Goal: Task Accomplishment & Management: Manage account settings

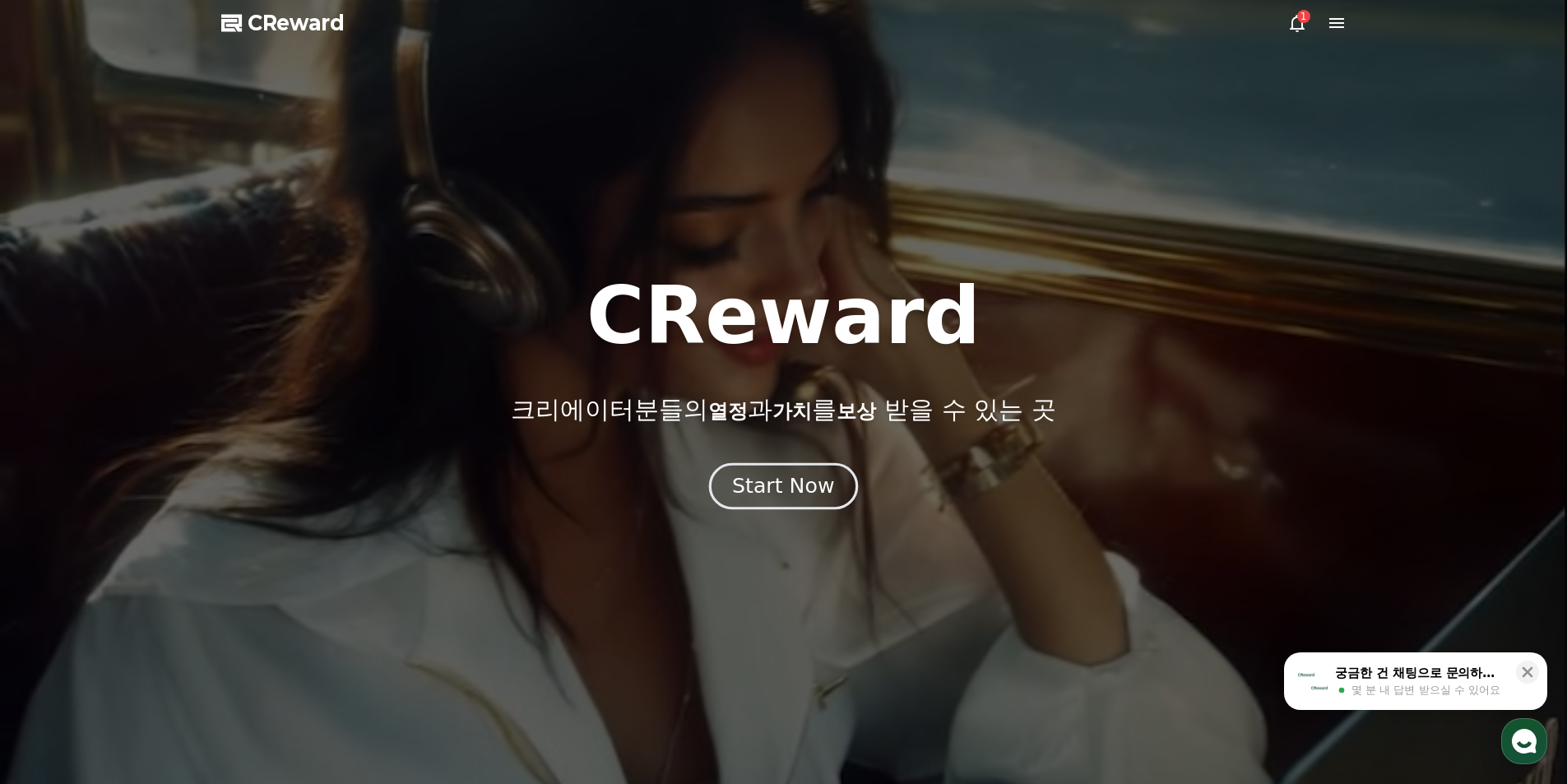
click at [863, 480] on div "Start Now" at bounding box center [784, 486] width 1567 height 44
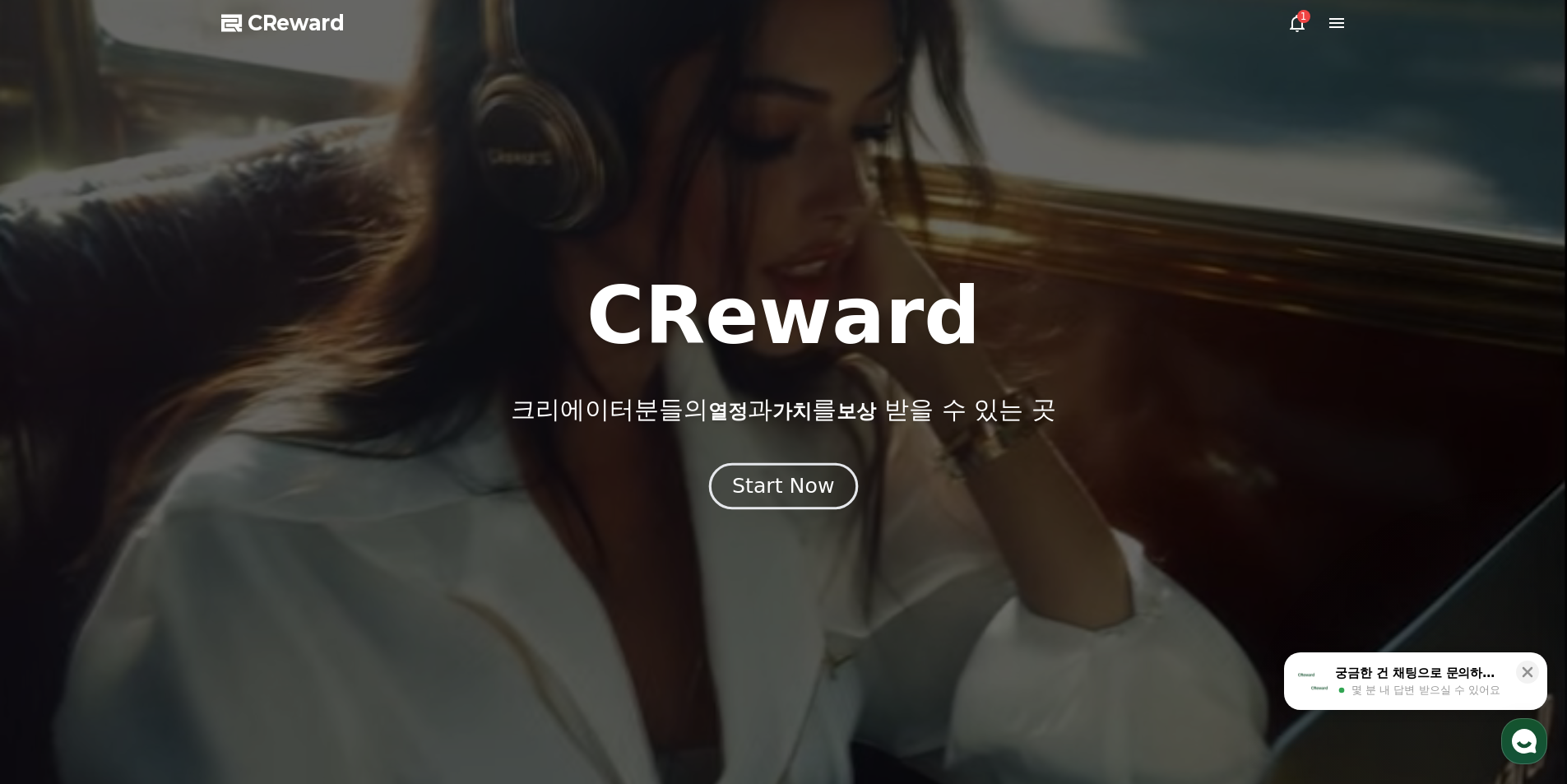
click at [827, 488] on div "Start Now" at bounding box center [784, 486] width 102 height 28
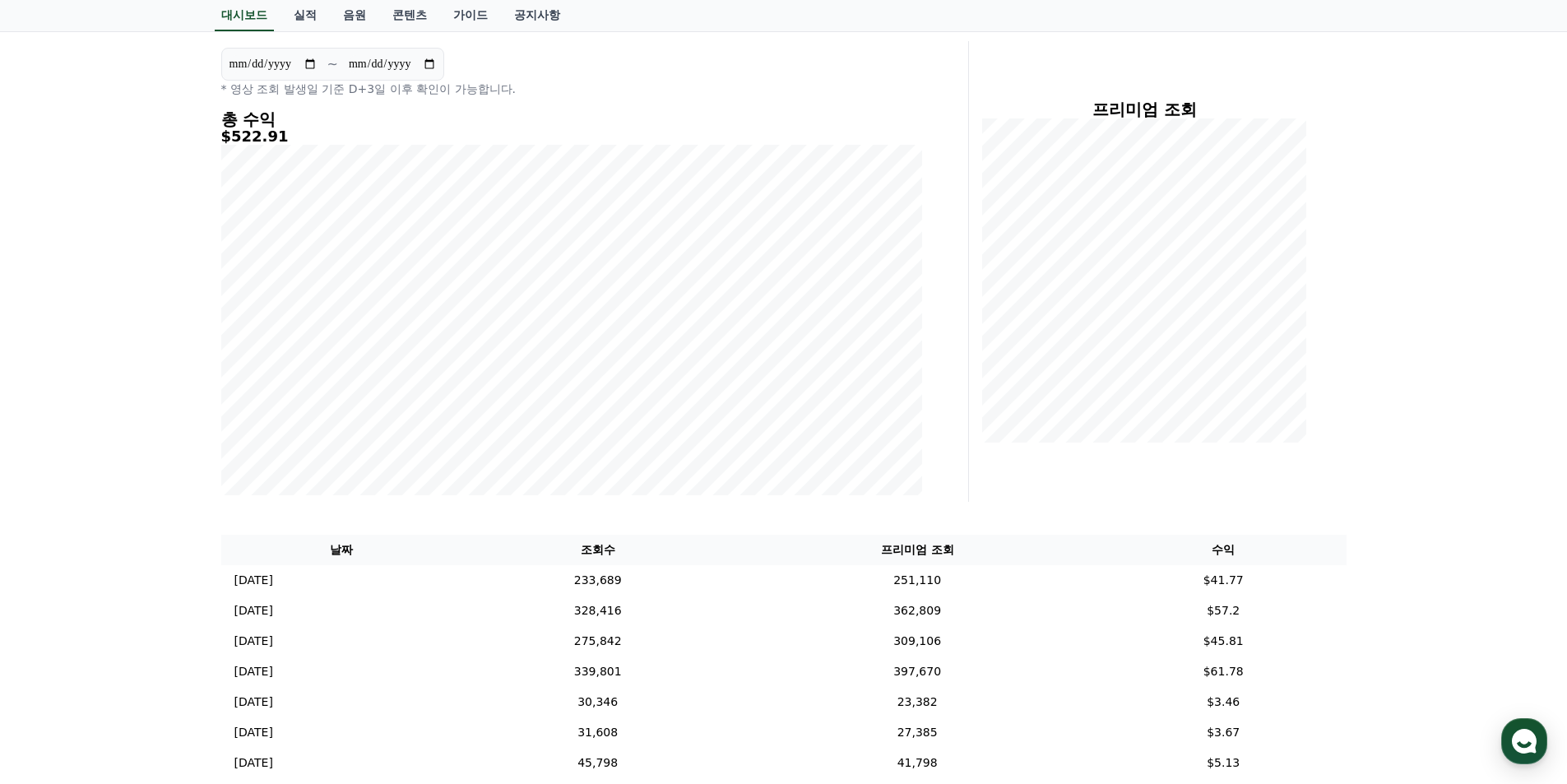
scroll to position [191, 0]
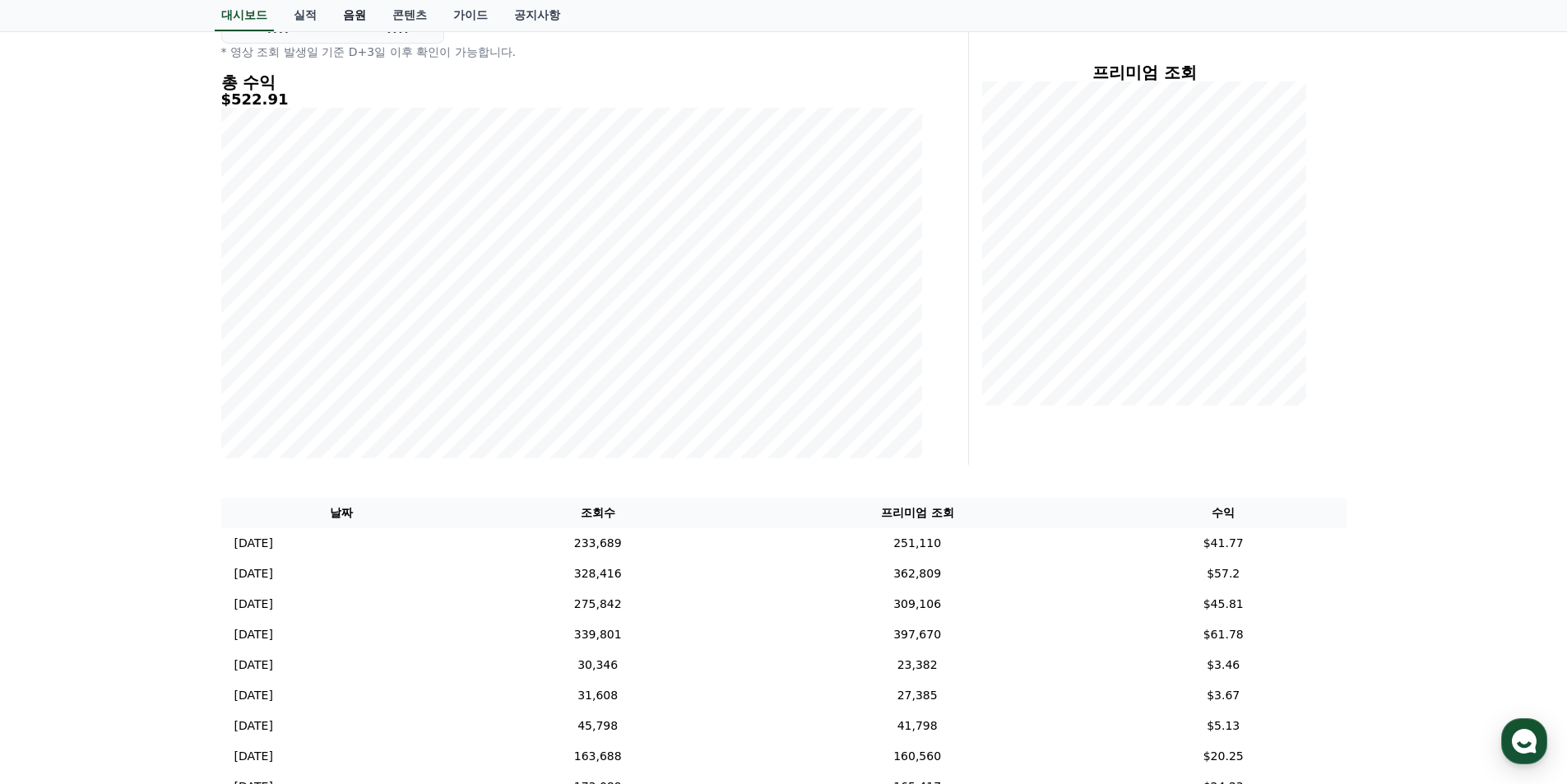
click at [351, 18] on link "음원" at bounding box center [355, 15] width 49 height 31
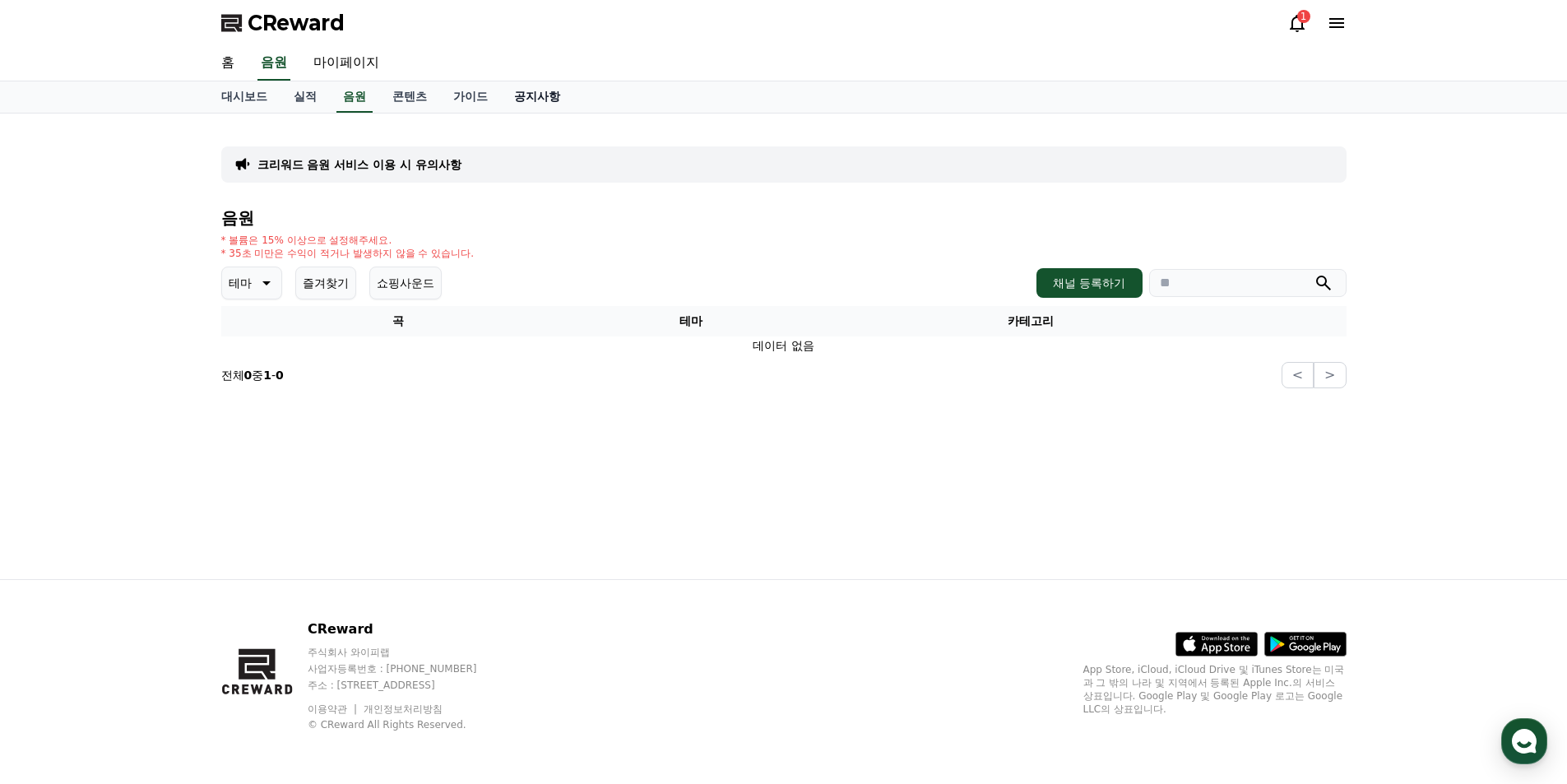
click at [527, 100] on link "공지사항" at bounding box center [537, 97] width 72 height 31
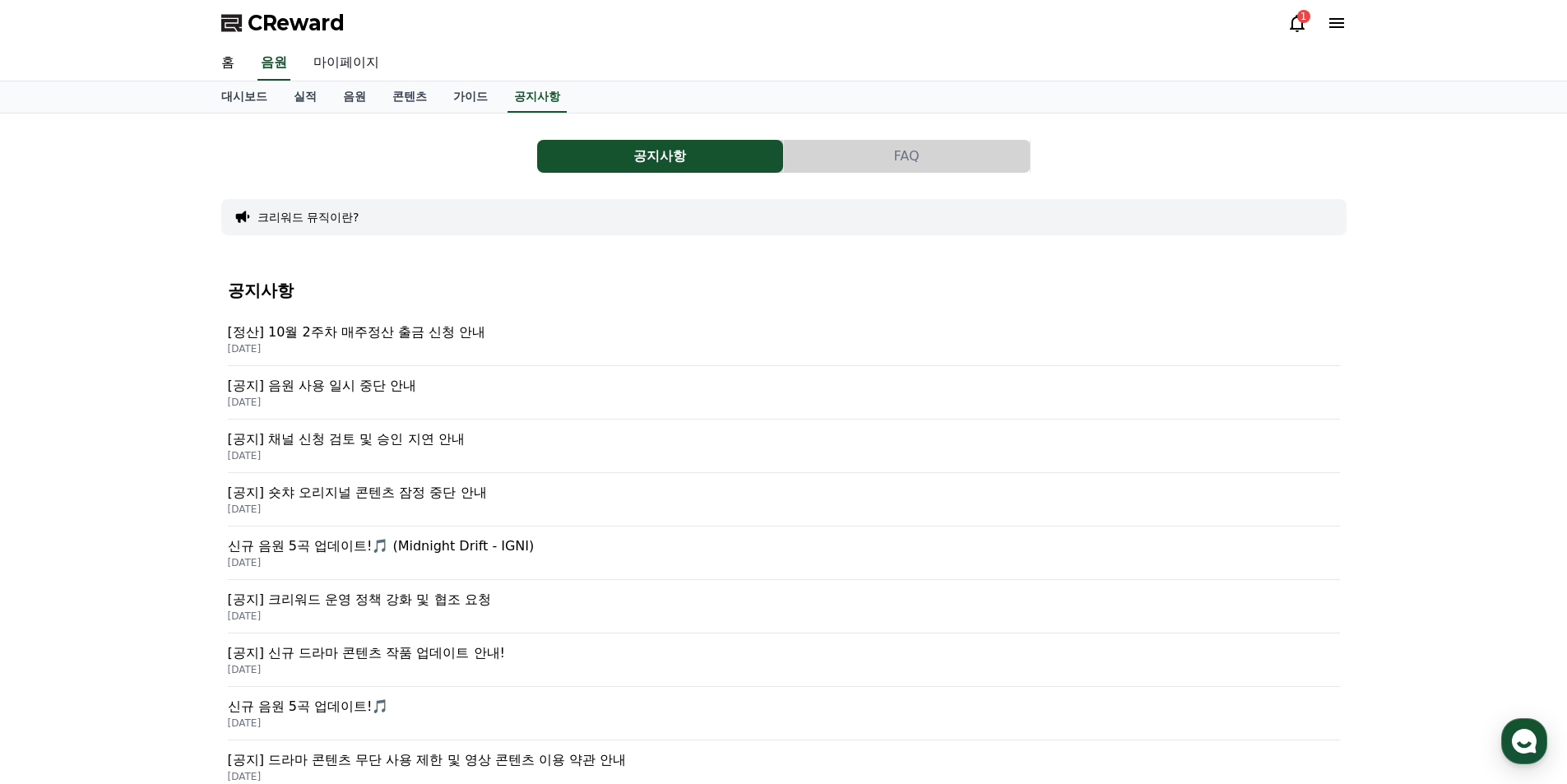
click at [338, 65] on link "마이페이지" at bounding box center [346, 63] width 92 height 35
select select "**********"
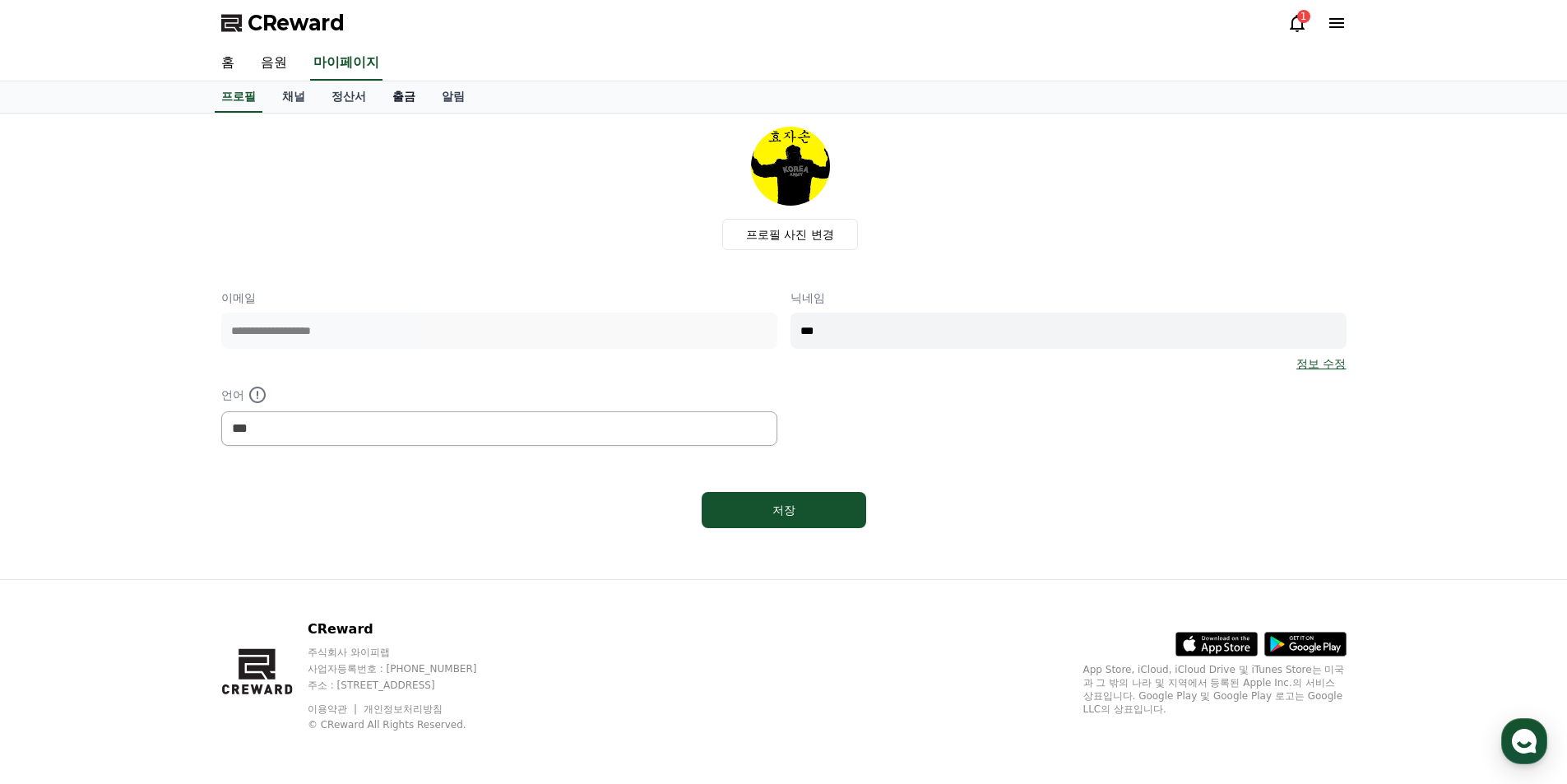
click at [397, 98] on link "출금" at bounding box center [404, 97] width 49 height 31
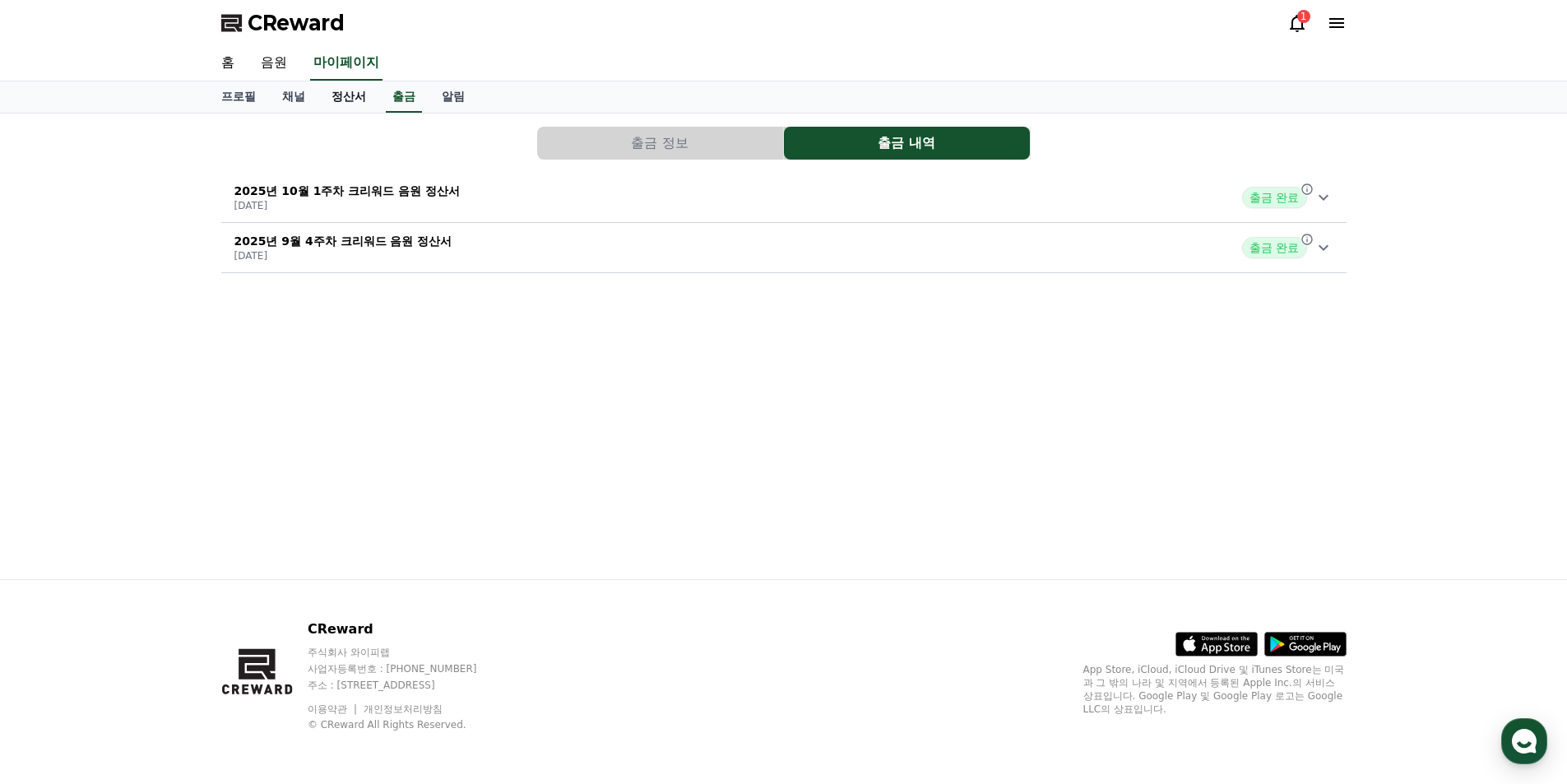
click at [358, 97] on link "정산서" at bounding box center [349, 97] width 61 height 31
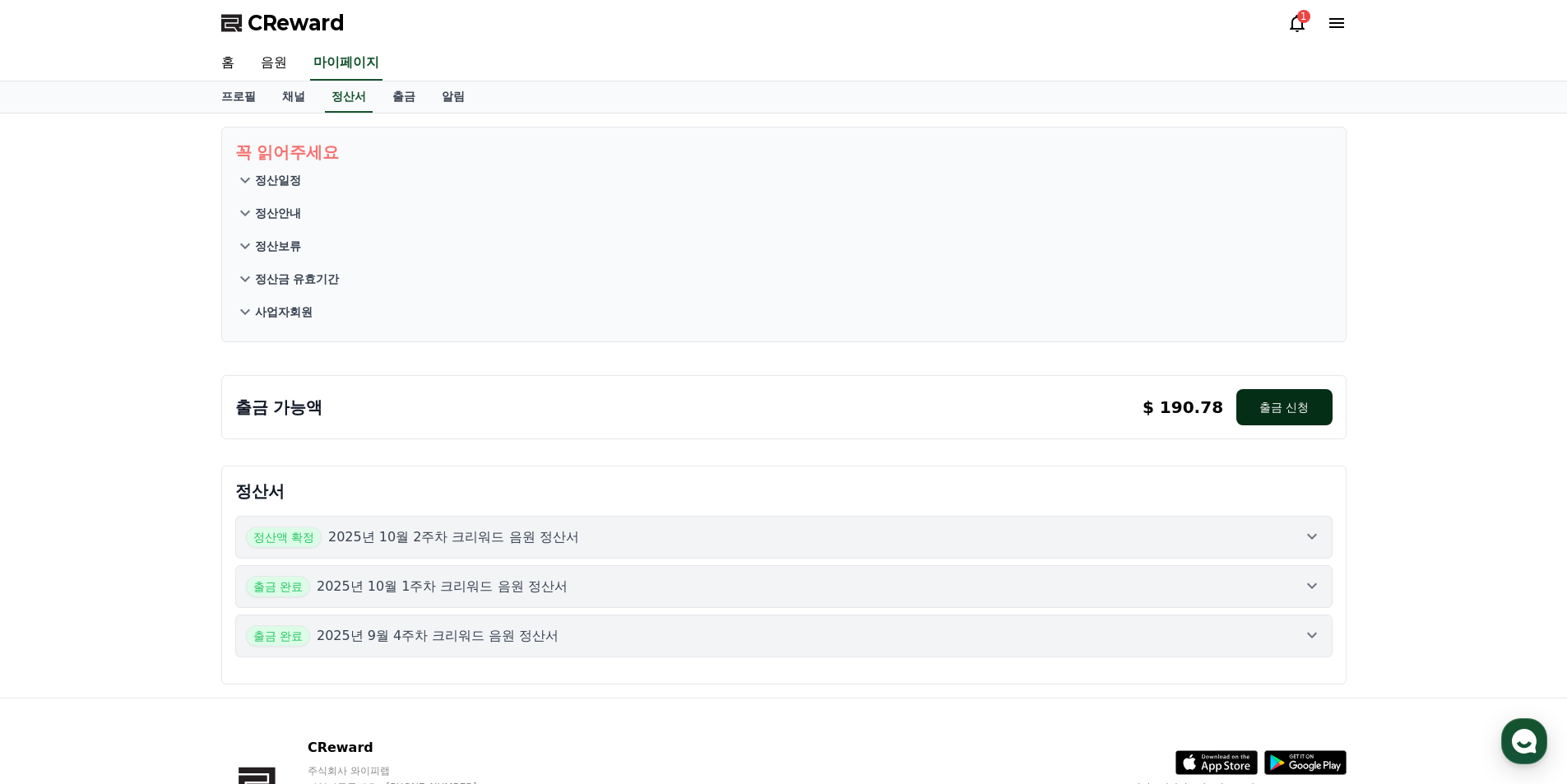
click at [1296, 395] on button "출금 신청" at bounding box center [1284, 406] width 95 height 37
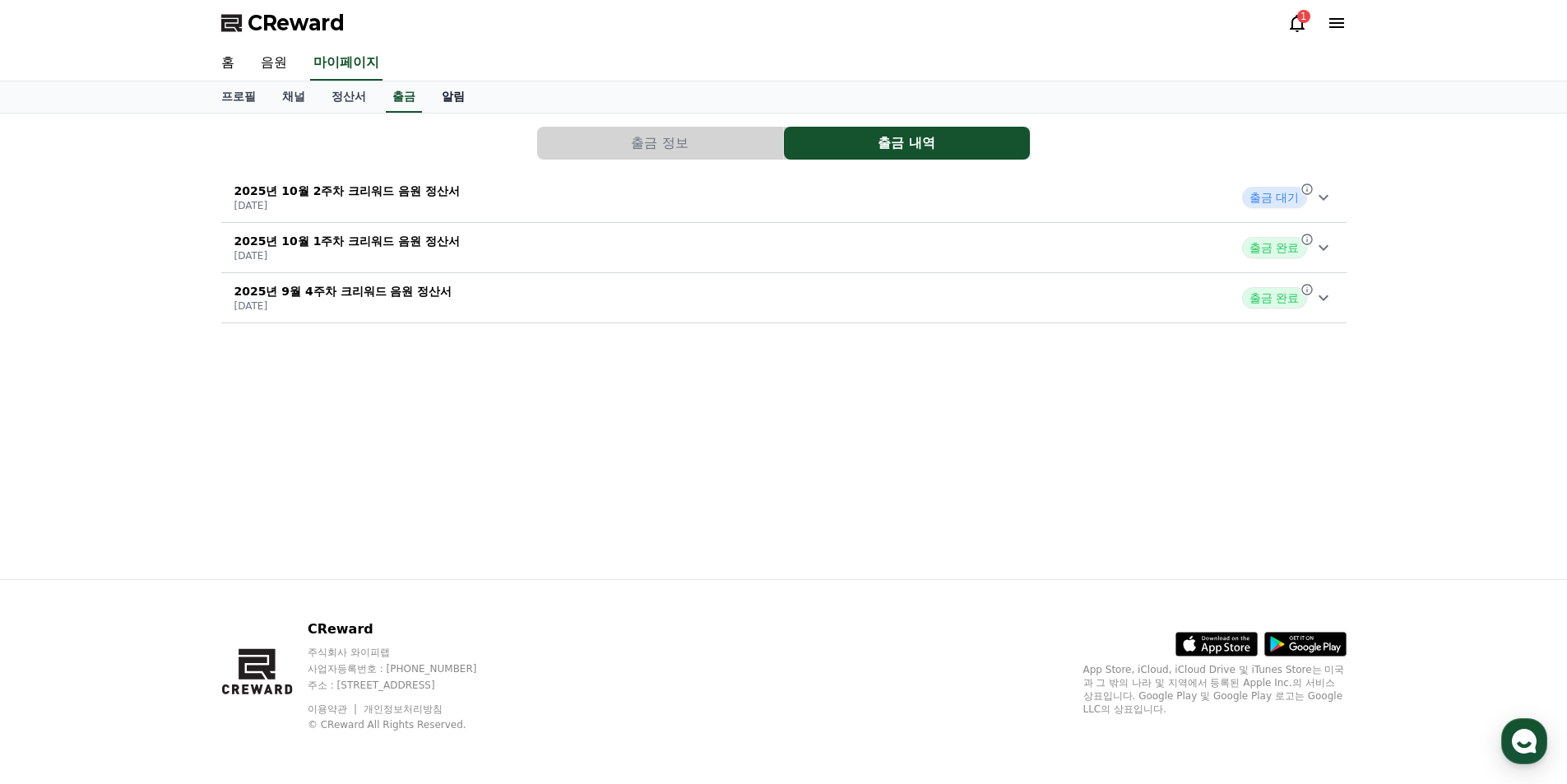
click at [447, 98] on link "알림" at bounding box center [453, 97] width 49 height 31
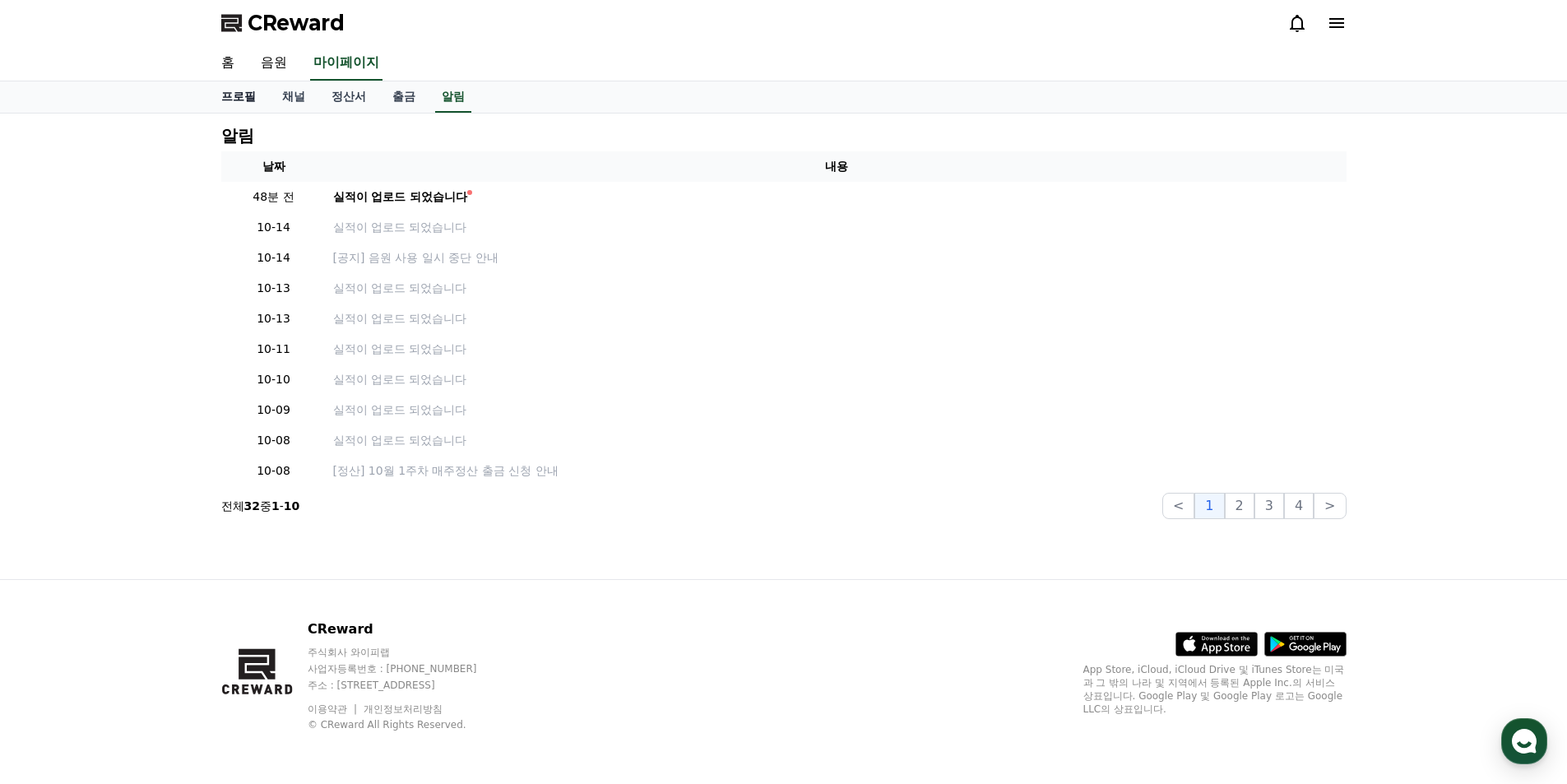
click at [236, 97] on link "프로필" at bounding box center [239, 97] width 61 height 31
select select "**********"
